Goal: Task Accomplishment & Management: Complete application form

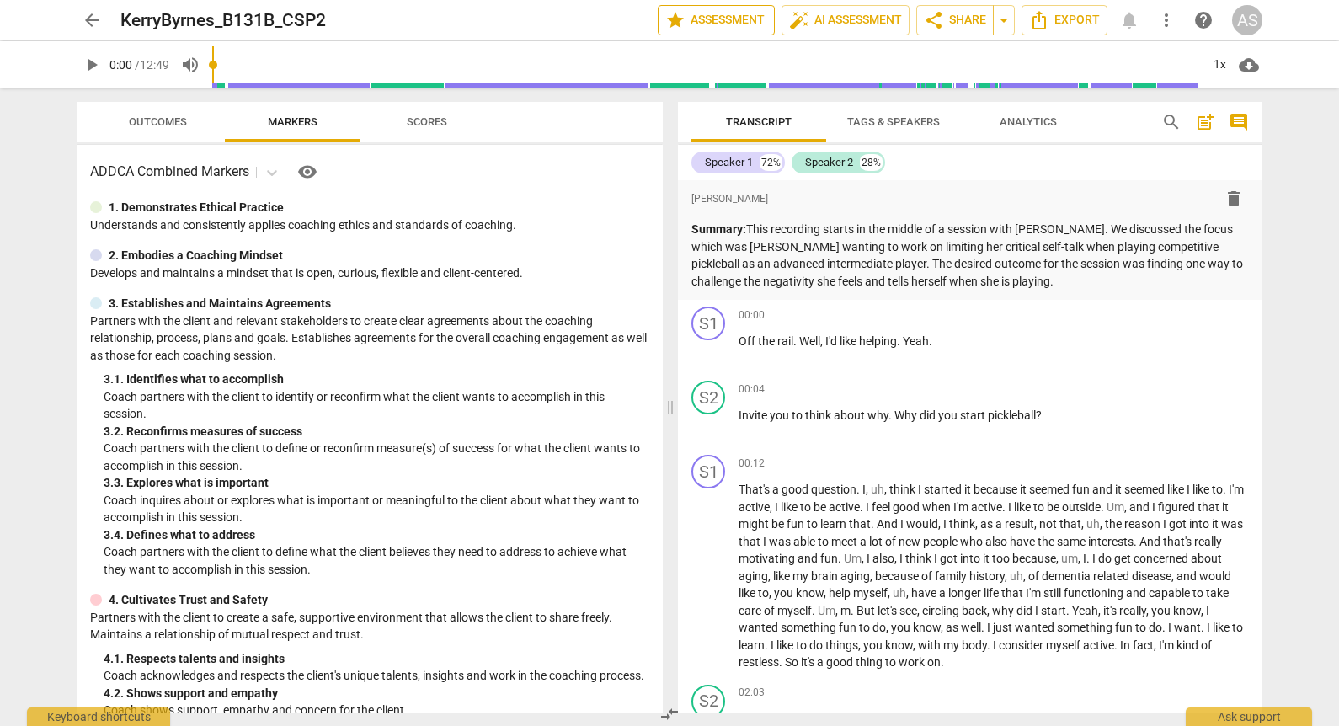
click at [728, 24] on span "star Assessment" at bounding box center [716, 20] width 102 height 20
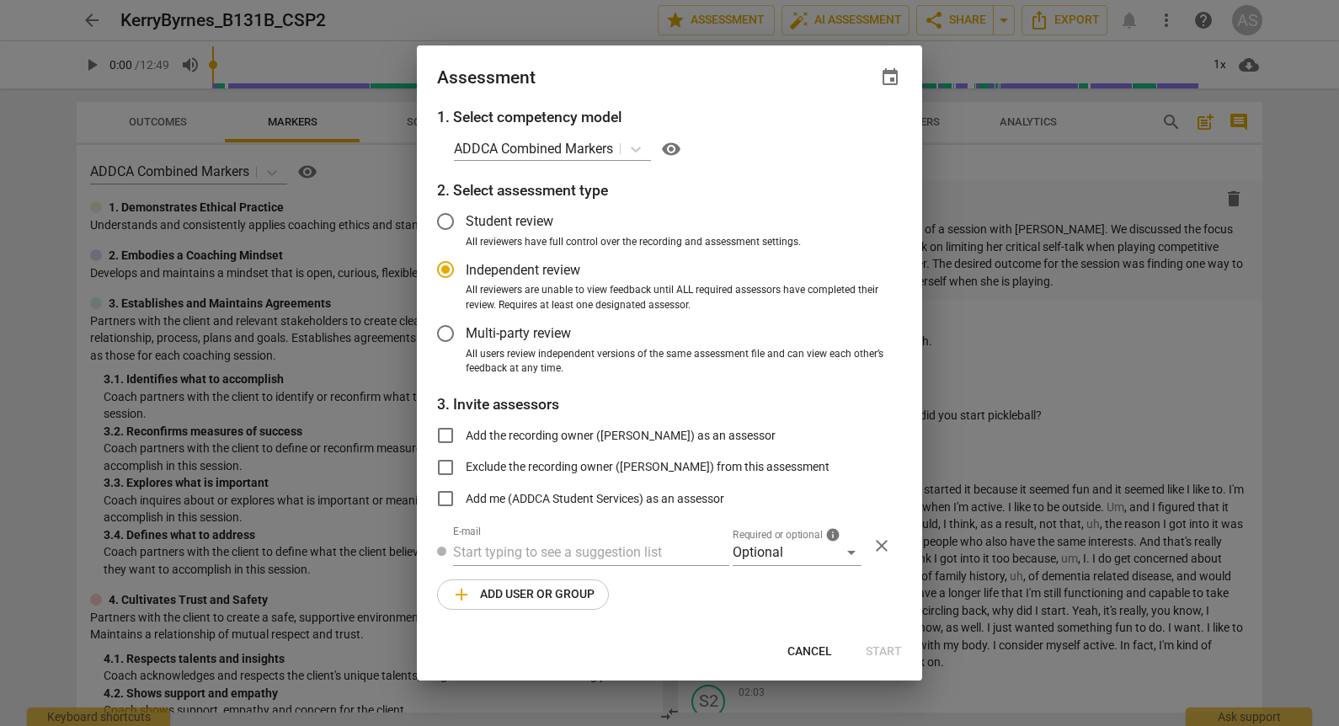
click at [887, 65] on div "Assessment event" at bounding box center [669, 75] width 505 height 61
radio input "false"
click at [888, 80] on span "event" at bounding box center [890, 77] width 20 height 20
click at [839, 134] on input "date" at bounding box center [789, 135] width 118 height 24
type input "[DATE]"
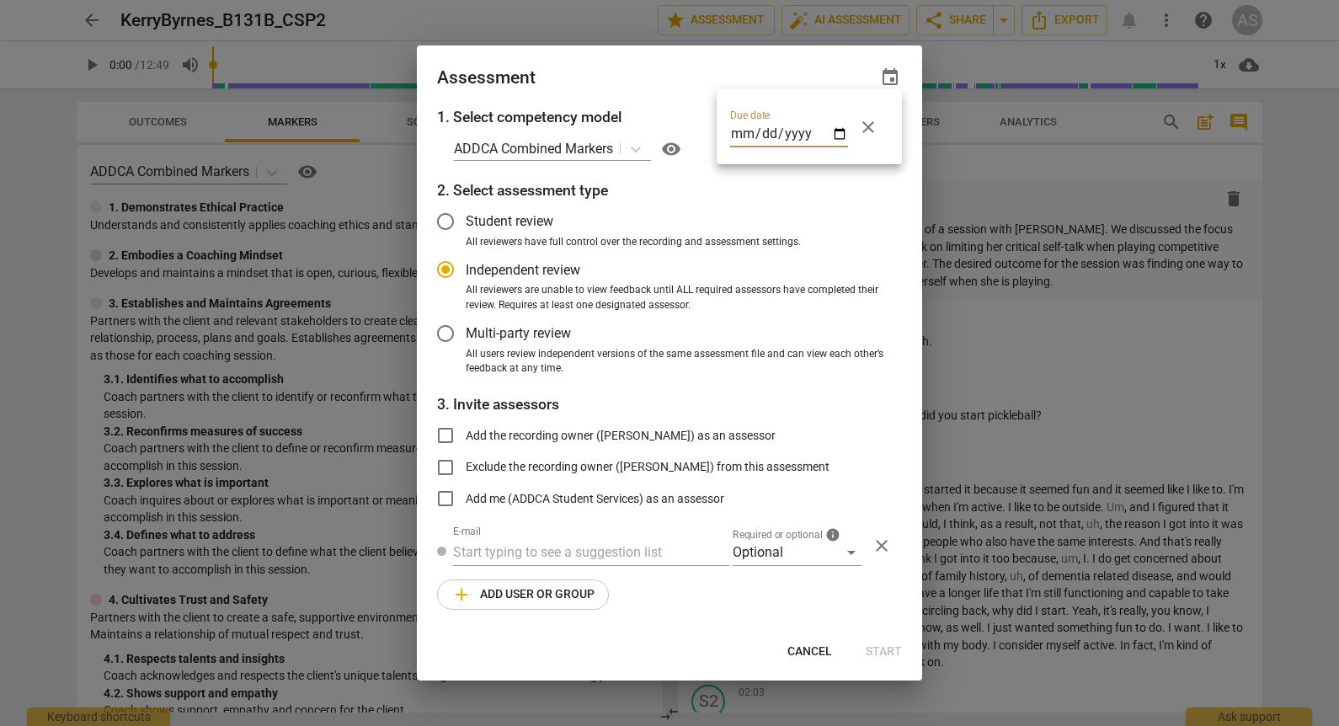
click at [679, 73] on div at bounding box center [669, 363] width 1339 height 726
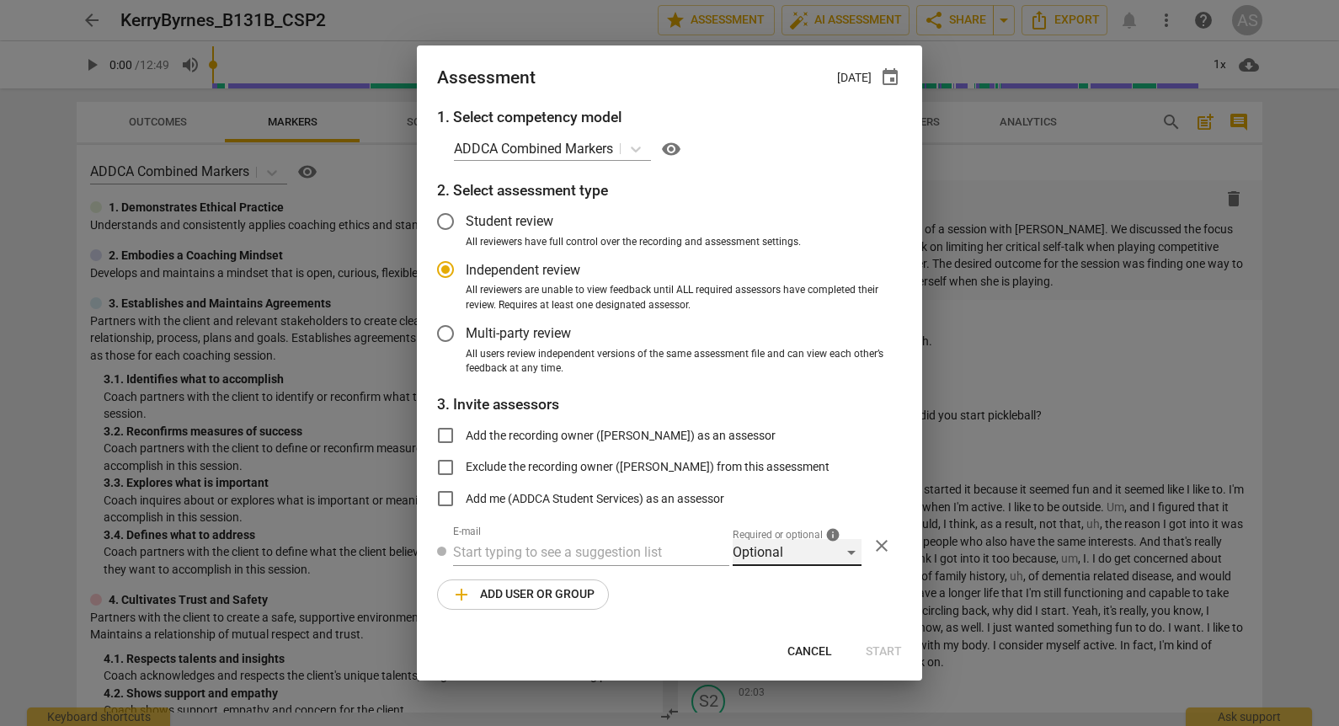
click at [758, 551] on div "Optional" at bounding box center [797, 552] width 129 height 27
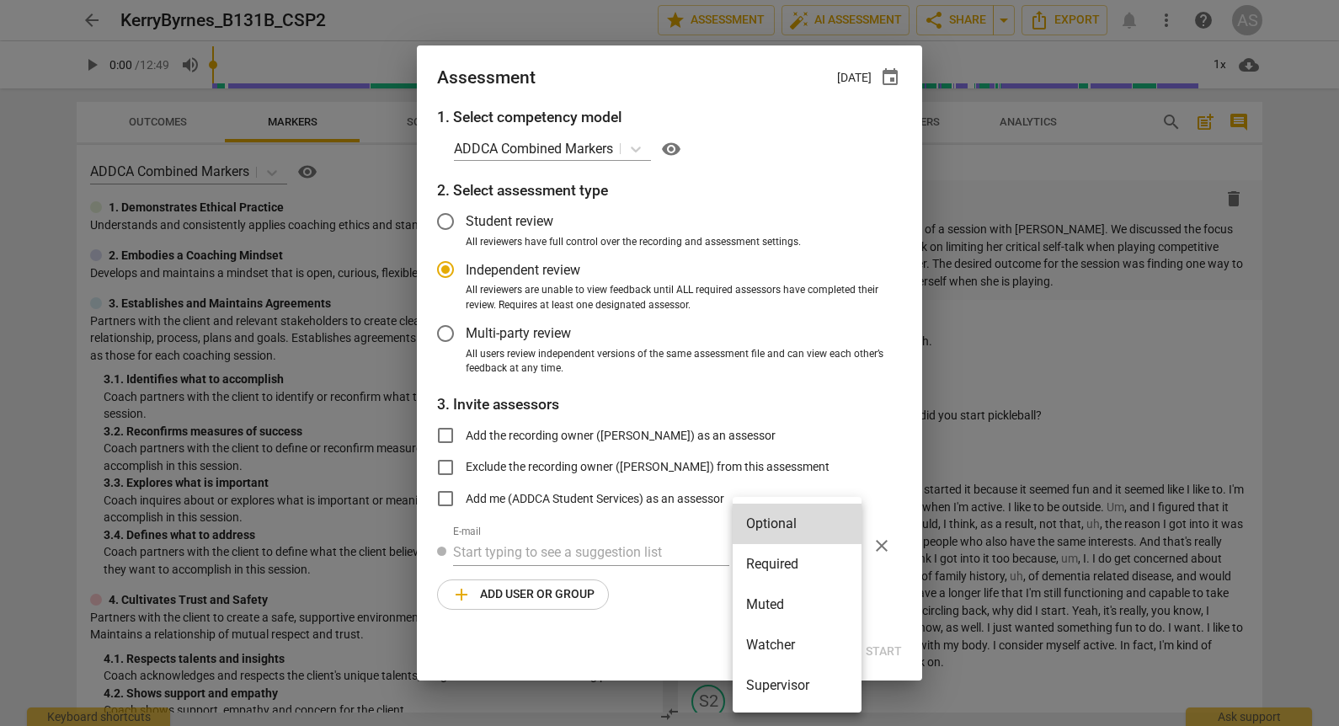
click at [775, 567] on li "Required" at bounding box center [797, 564] width 129 height 40
radio input "false"
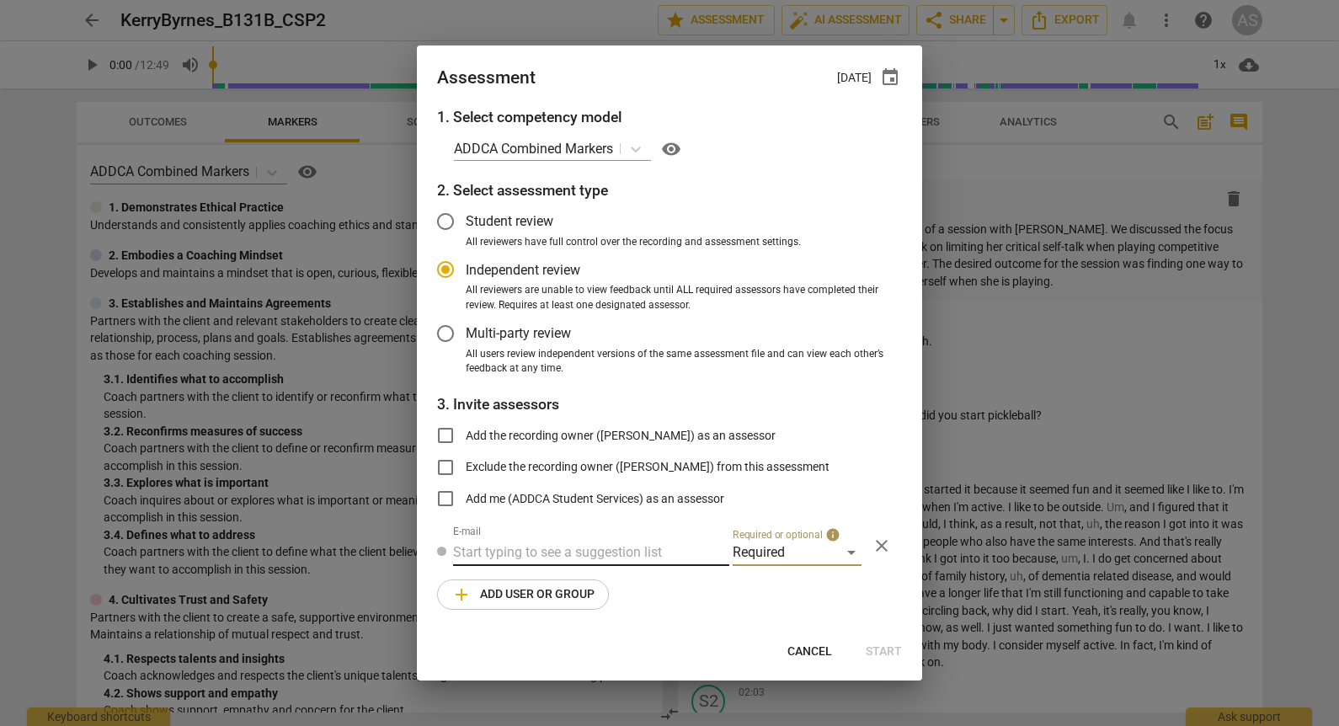
click at [612, 555] on input "text" at bounding box center [591, 552] width 276 height 27
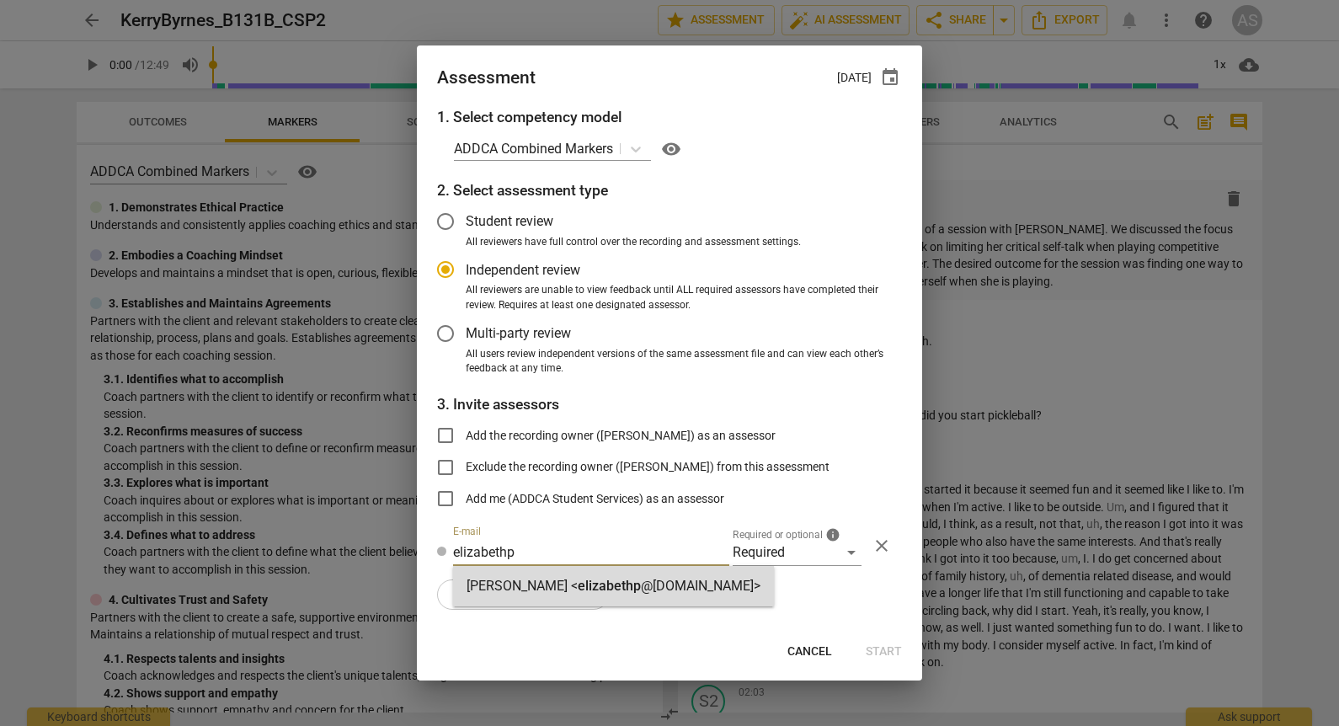
type input "elizabethp"
click at [621, 584] on span "elizabethp" at bounding box center [609, 586] width 63 height 16
radio input "false"
type input "[PERSON_NAME] <[EMAIL_ADDRESS][DOMAIN_NAME]>"
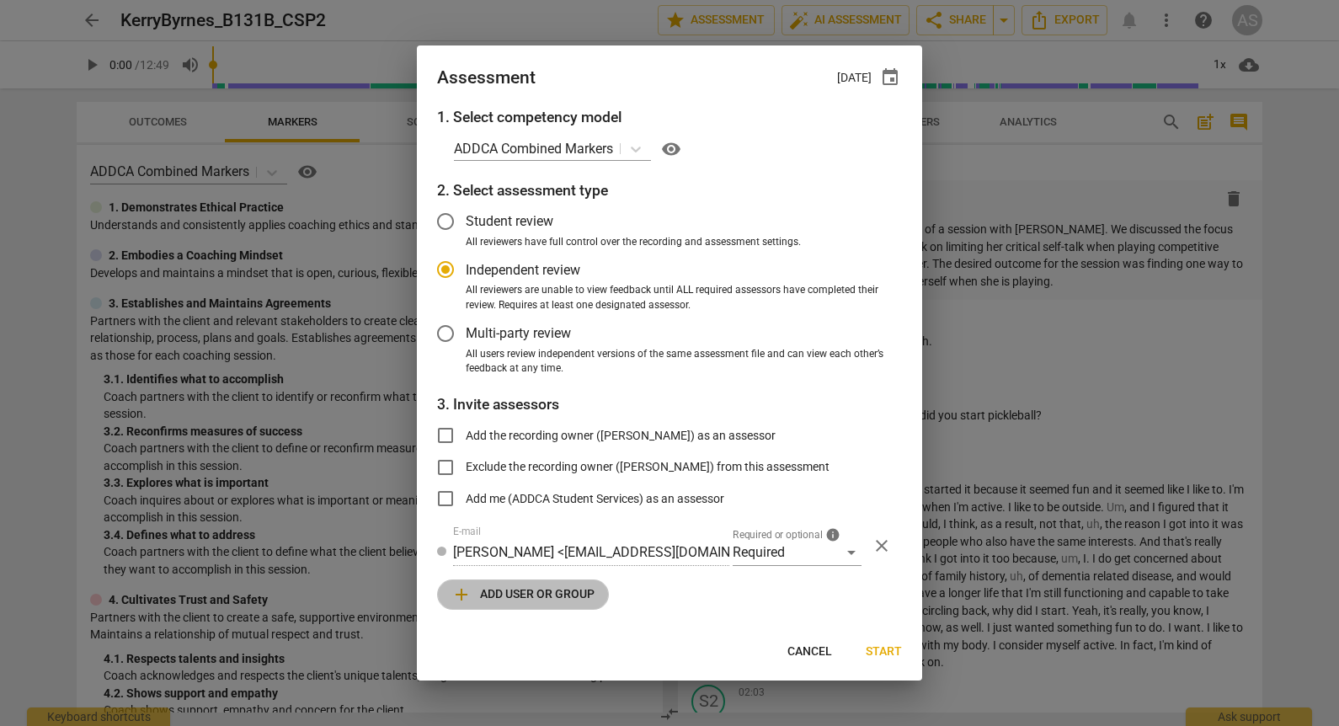
click at [536, 598] on span "add Add user or group" at bounding box center [522, 594] width 143 height 20
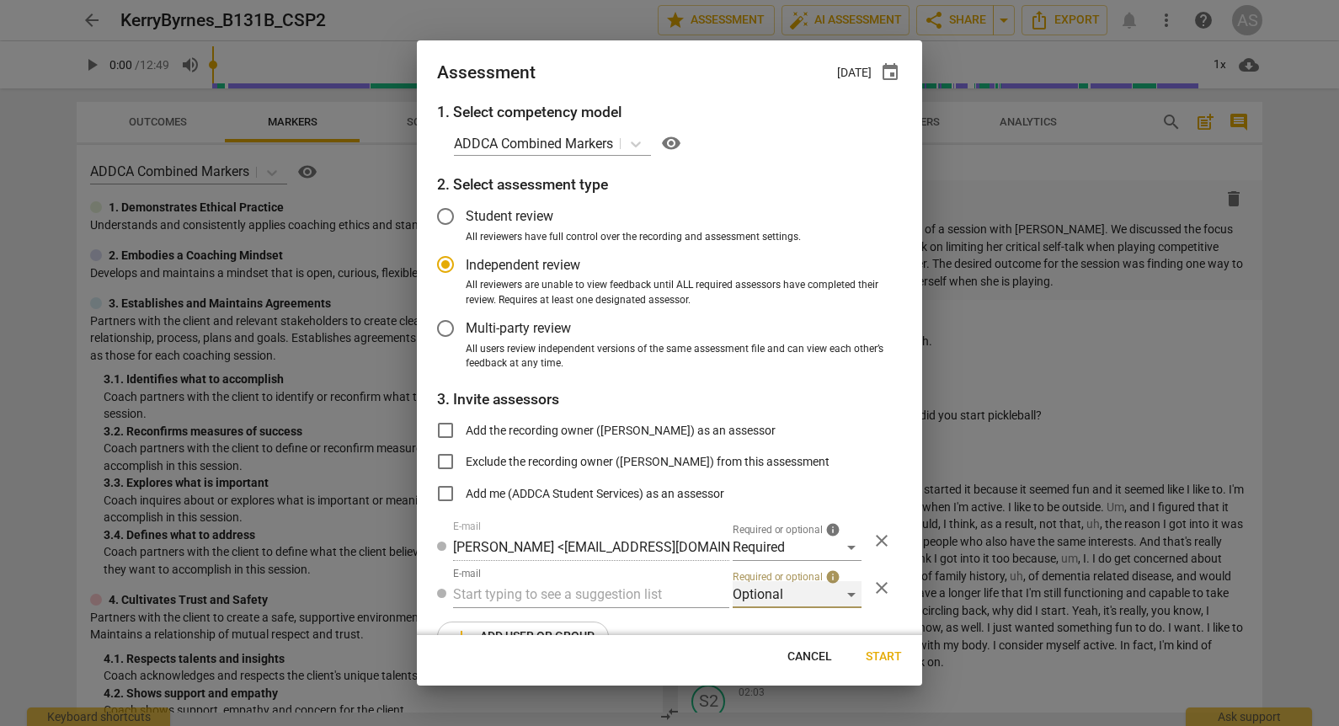
click at [762, 589] on div "Optional" at bounding box center [797, 594] width 129 height 27
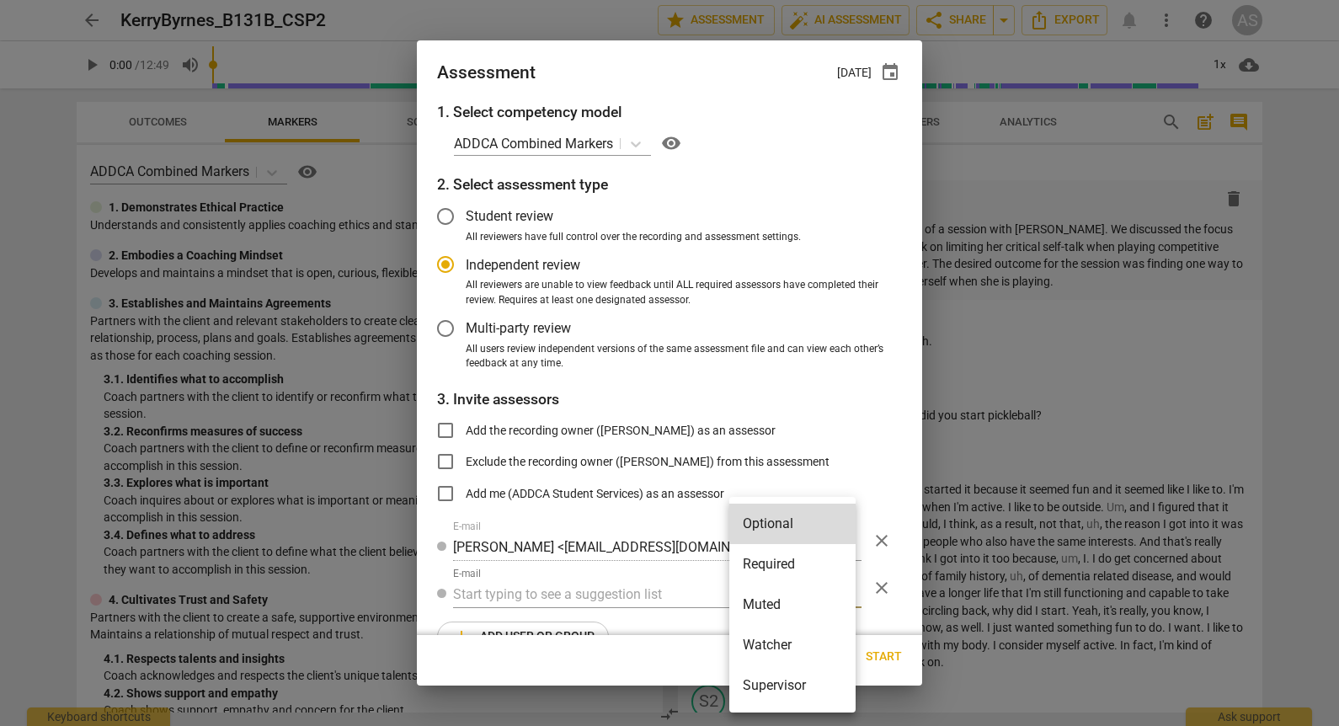
click at [756, 608] on li "Muted" at bounding box center [792, 604] width 126 height 40
radio input "false"
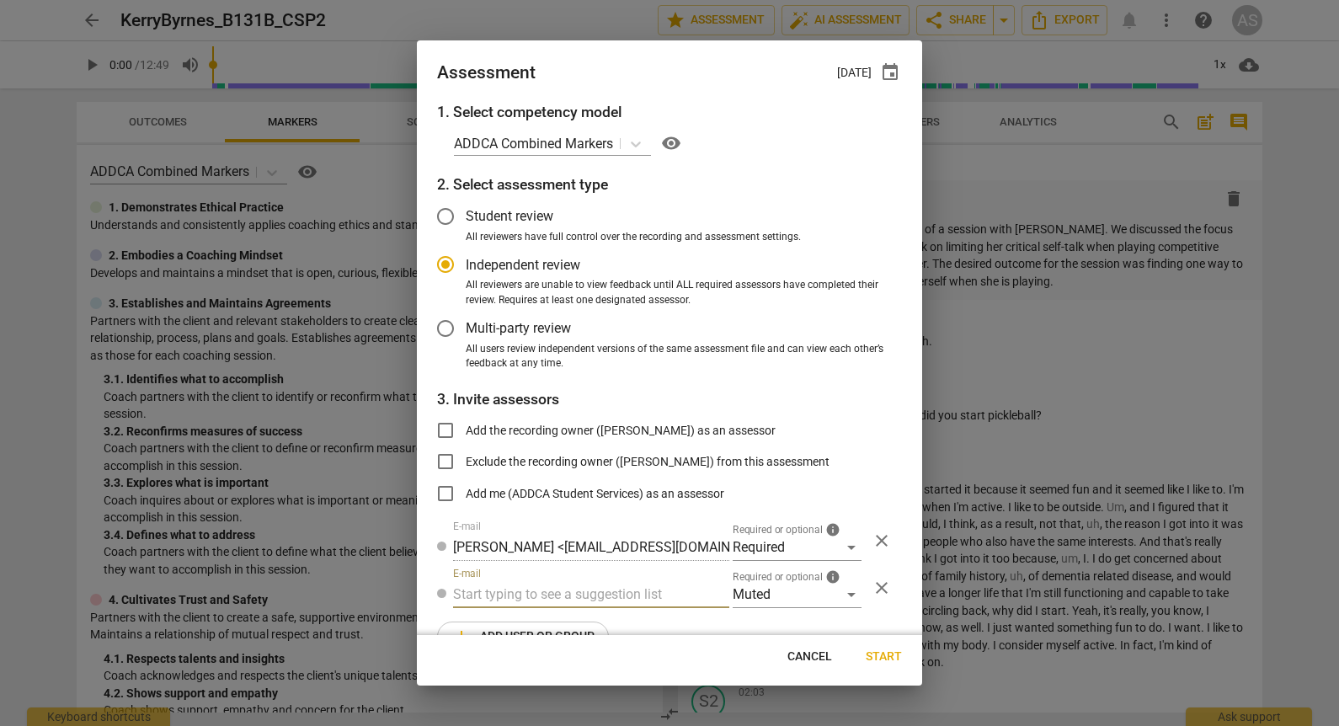
click at [629, 592] on input "text" at bounding box center [591, 594] width 276 height 27
type input "131B"
click at [616, 626] on div "Basic B- 131B CSPs" at bounding box center [589, 628] width 273 height 40
radio input "false"
type input "Basic B-131B CSPs"
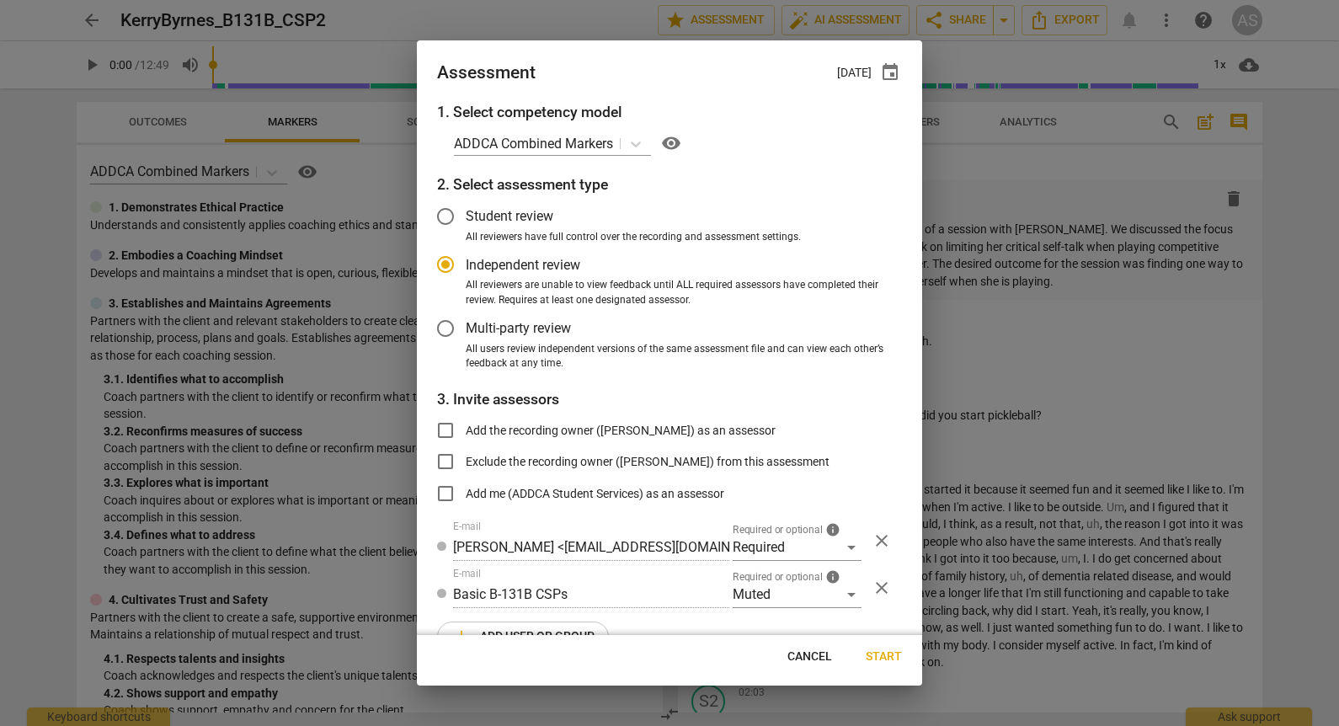
drag, startPoint x: 883, startPoint y: 651, endPoint x: 847, endPoint y: 645, distance: 36.7
click at [885, 651] on span "Start" at bounding box center [884, 656] width 36 height 17
radio input "false"
type input "[PERSON_NAME] <[EMAIL_ADDRESS][DOMAIN_NAME]>"
type input "[PERSON_NAME] <[PERSON_NAME][EMAIL_ADDRESS][DOMAIN_NAME]>"
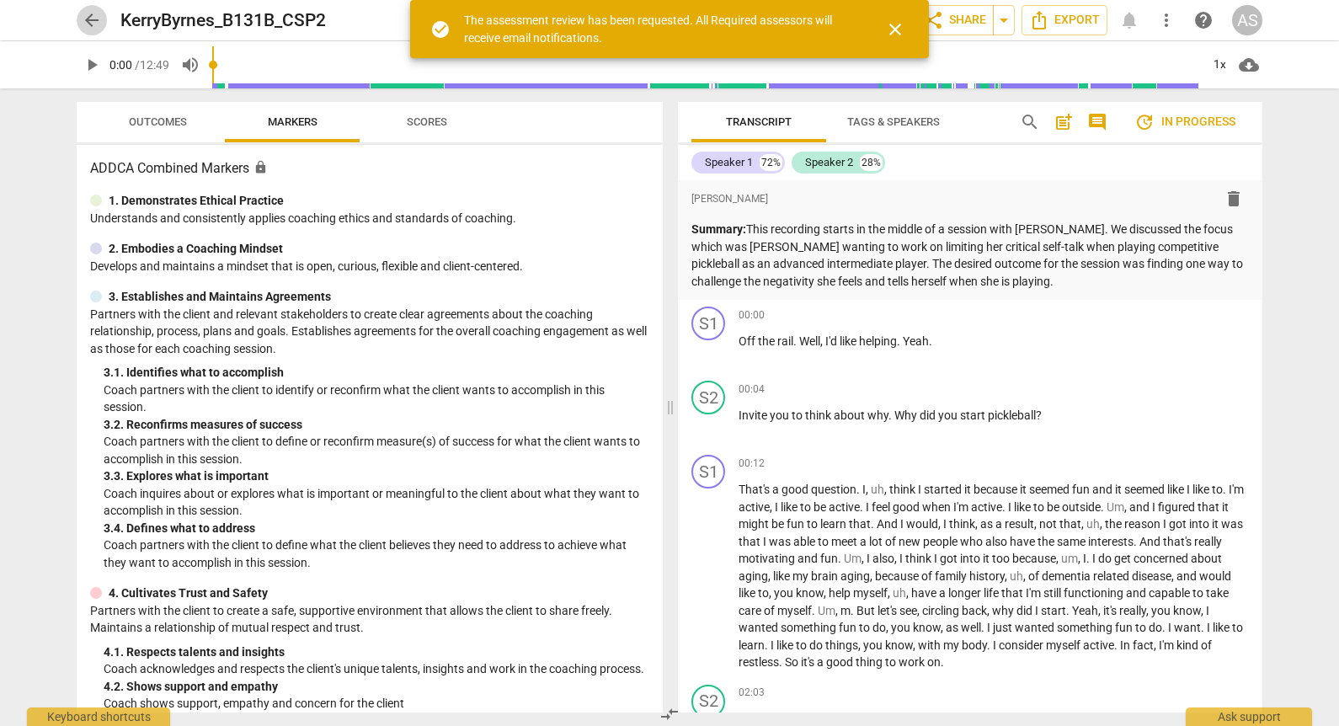
click at [91, 17] on span "arrow_back" at bounding box center [92, 20] width 20 height 20
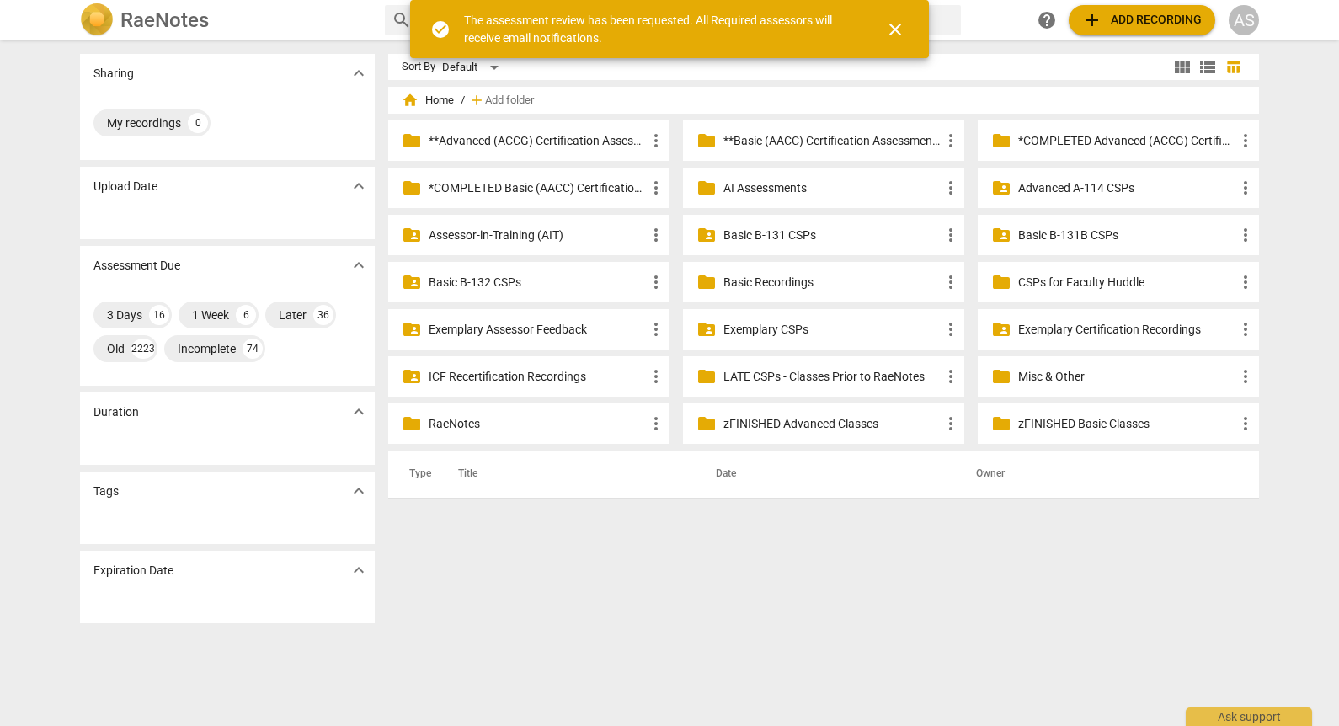
click at [1051, 226] on p "Basic B-131B CSPs" at bounding box center [1126, 235] width 217 height 18
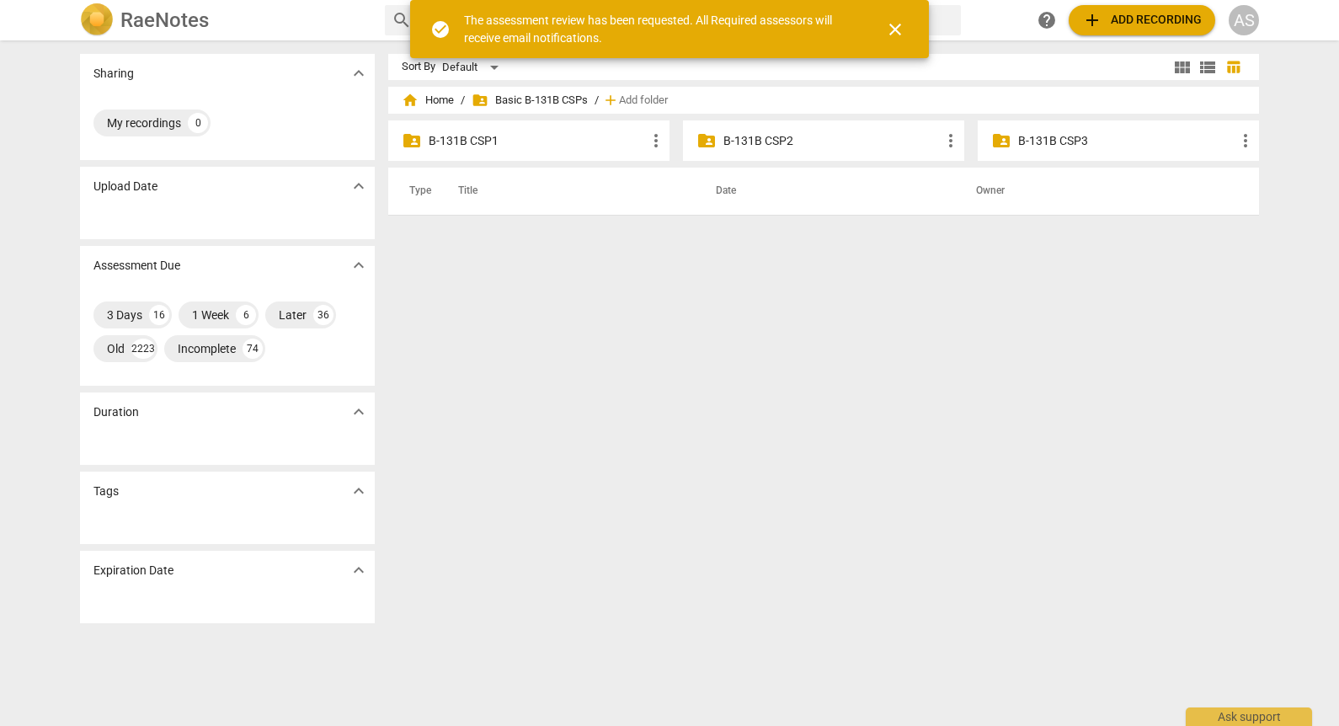
click at [833, 147] on p "B-131B CSP2" at bounding box center [831, 141] width 217 height 18
